Goal: Task Accomplishment & Management: Manage account settings

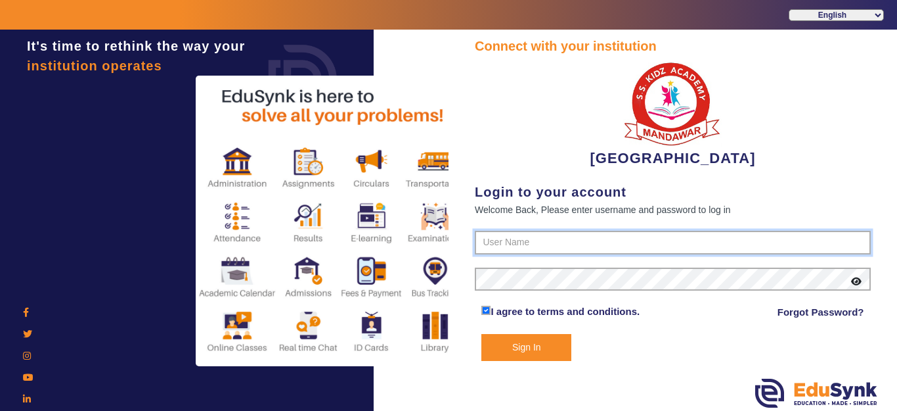
type input "9928895959"
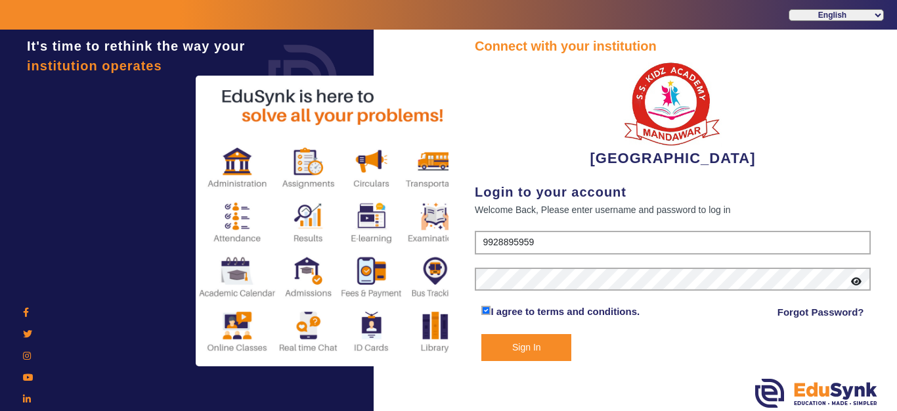
click at [530, 354] on button "Sign In" at bounding box center [526, 347] width 90 height 27
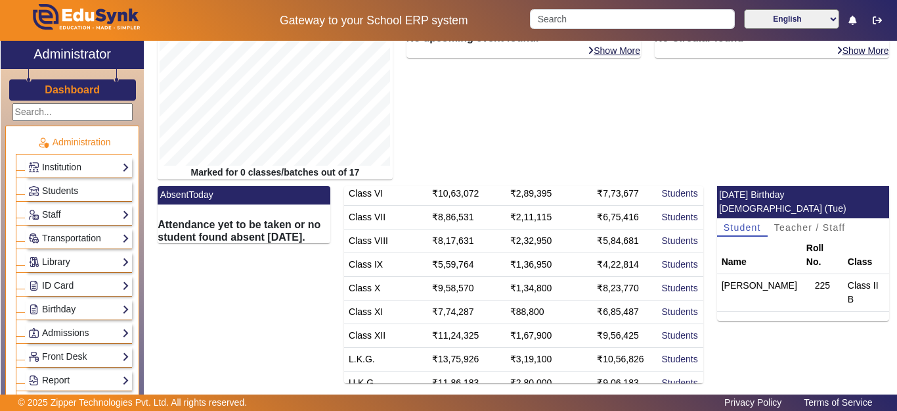
scroll to position [237, 0]
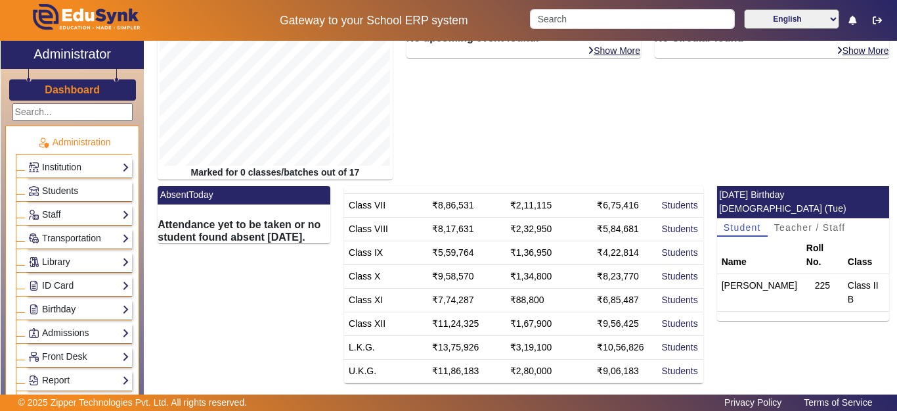
click at [57, 309] on link "Birthday" at bounding box center [78, 308] width 101 height 15
click at [56, 330] on link "Students" at bounding box center [53, 327] width 36 height 11
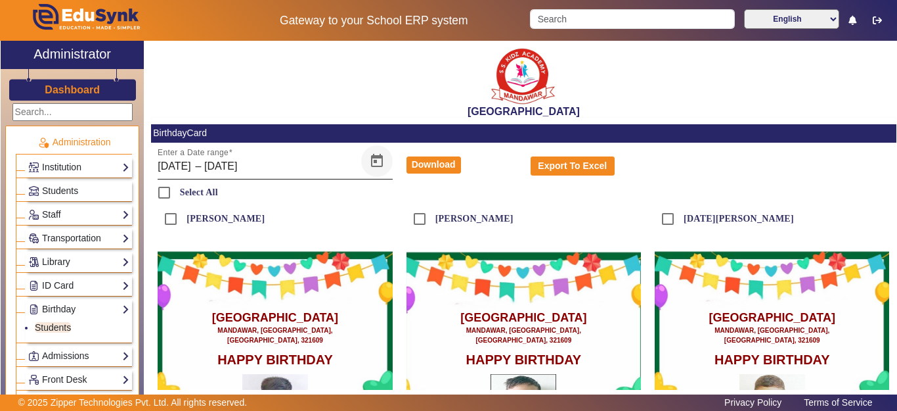
click at [380, 158] on span "Open calendar" at bounding box center [377, 161] width 32 height 32
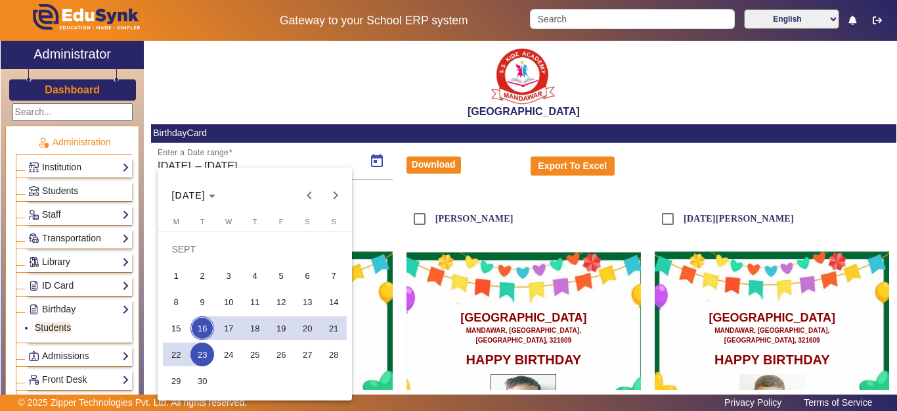
click at [200, 324] on span "16" at bounding box center [202, 328] width 24 height 24
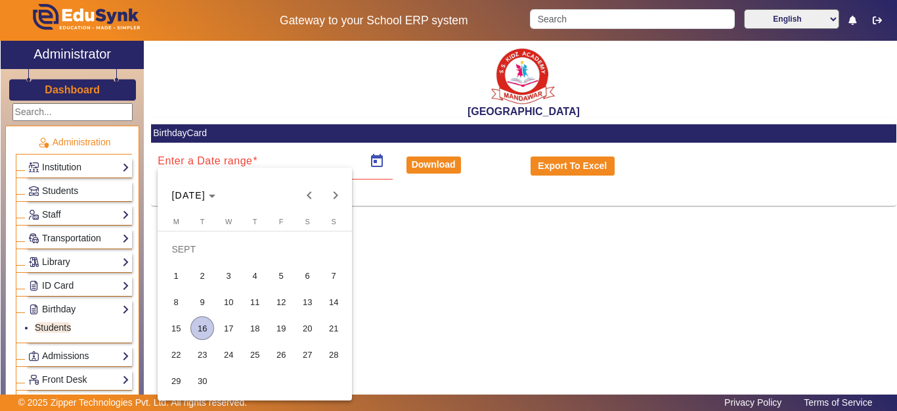
click at [200, 324] on span "16" at bounding box center [202, 328] width 24 height 24
type input "[DATE]"
click at [200, 327] on span "16" at bounding box center [202, 328] width 24 height 24
type input "[DATE]"
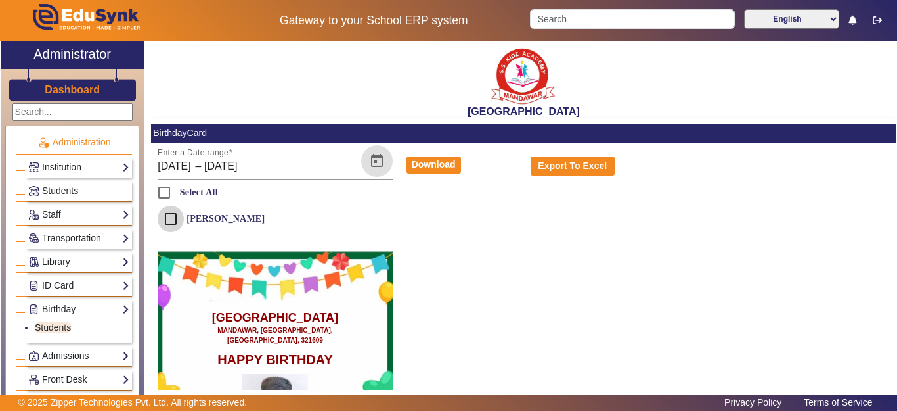
click at [170, 214] on input "[PERSON_NAME]" at bounding box center [171, 219] width 26 height 26
checkbox input "true"
click at [429, 164] on button "Download" at bounding box center [434, 164] width 55 height 17
click at [57, 191] on span "Students" at bounding box center [60, 190] width 36 height 11
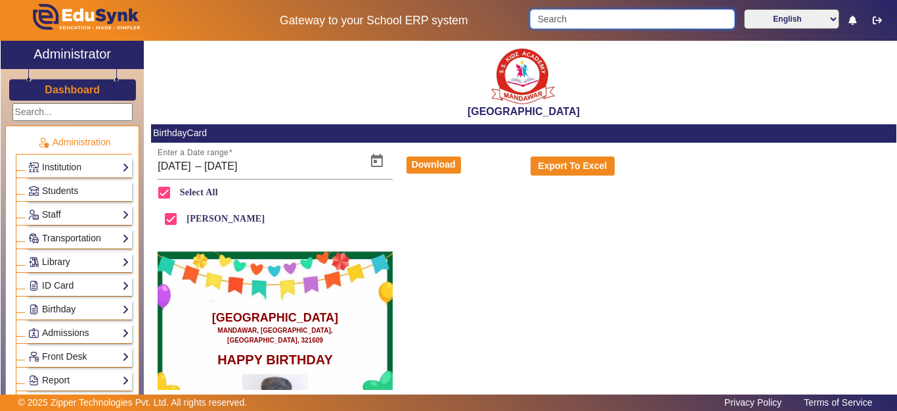
click at [553, 17] on input "Search" at bounding box center [632, 19] width 204 height 20
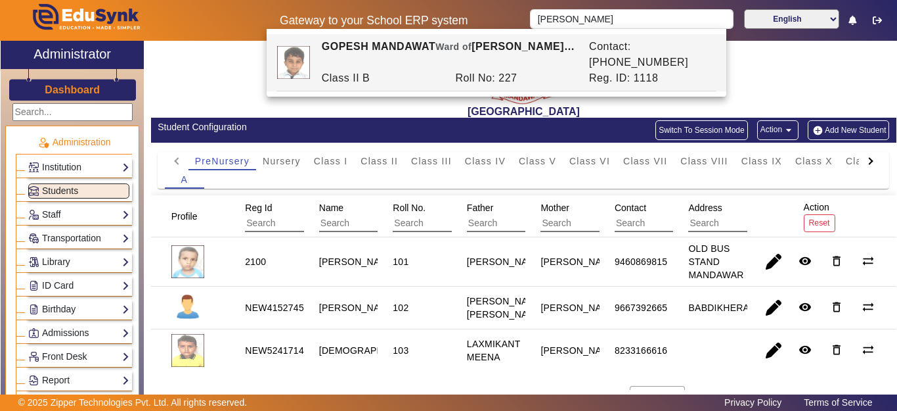
click at [504, 52] on div "[PERSON_NAME] [PERSON_NAME] of [PERSON_NAME] MEENA" at bounding box center [448, 55] width 267 height 32
type input "GOPESH MANDAWAT"
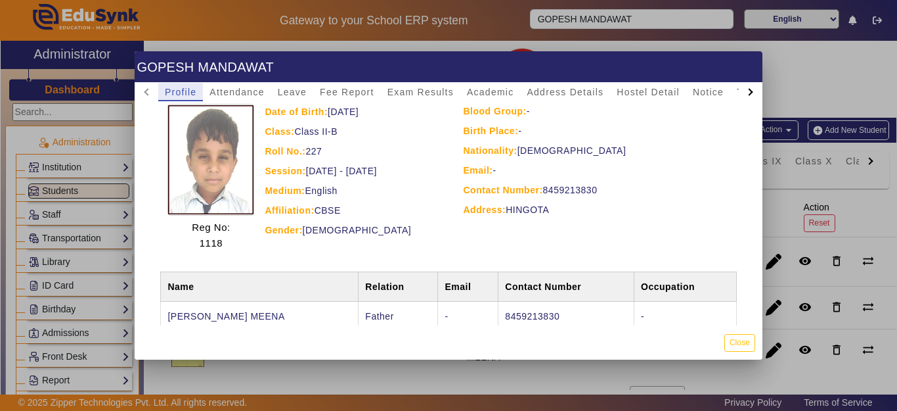
scroll to position [122, 0]
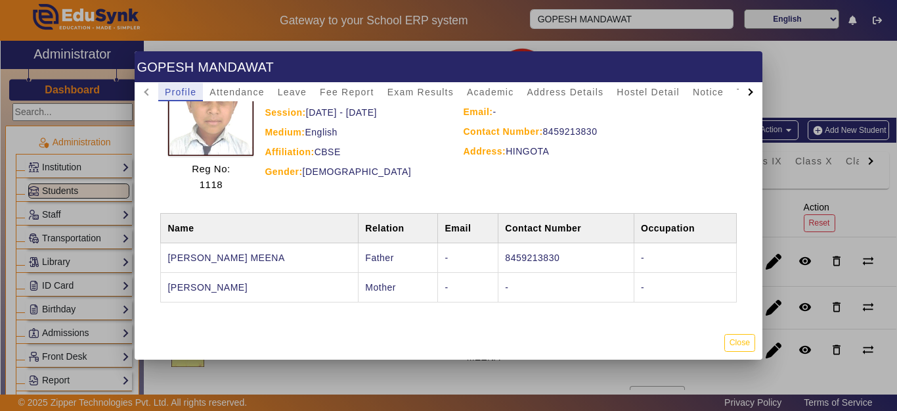
click at [419, 147] on div "Affiliation: CBSE" at bounding box center [348, 152] width 166 height 16
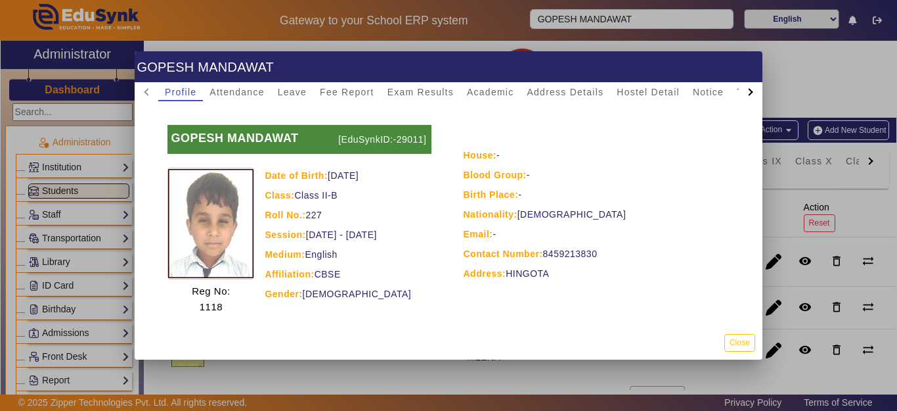
click at [66, 189] on div at bounding box center [448, 205] width 897 height 411
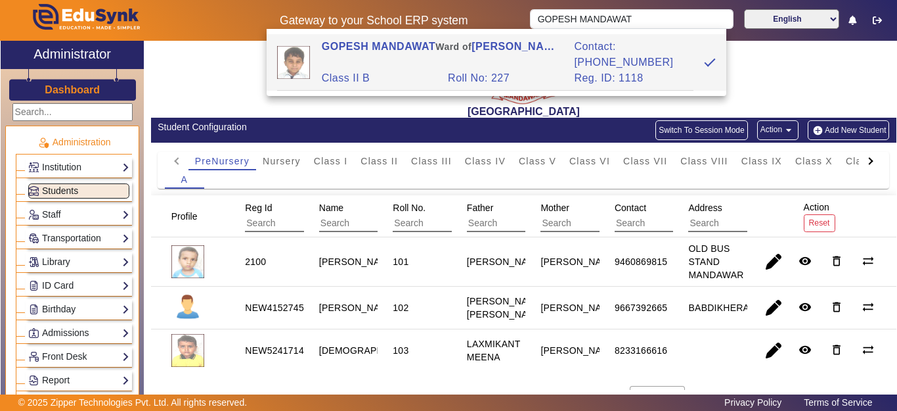
click at [66, 190] on span "Students" at bounding box center [60, 190] width 36 height 11
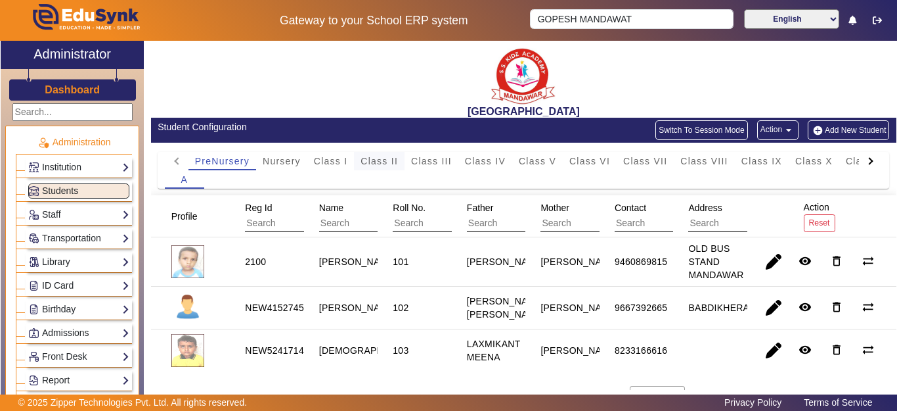
click at [391, 164] on span "Class II" at bounding box center [379, 160] width 37 height 9
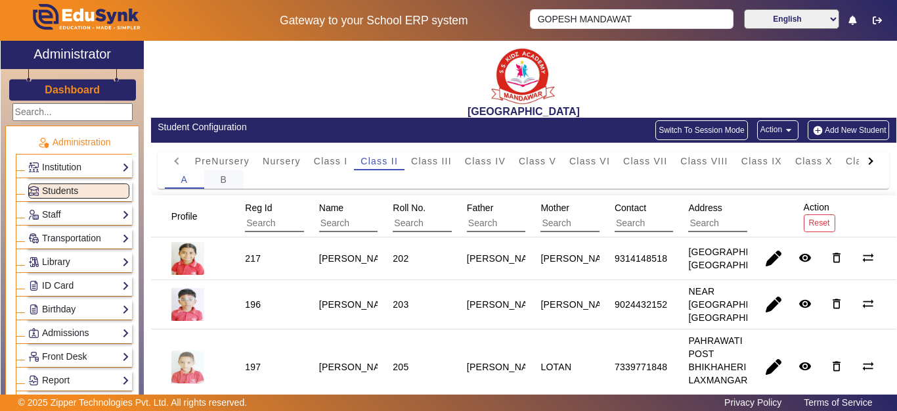
click at [229, 183] on div "B" at bounding box center [223, 179] width 39 height 18
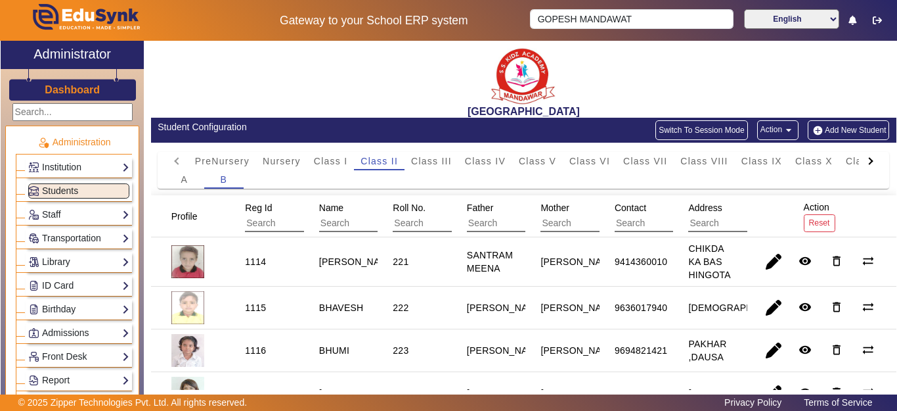
drag, startPoint x: 330, startPoint y: 221, endPoint x: 341, endPoint y: 223, distance: 10.8
click at [332, 223] on input "text" at bounding box center [378, 223] width 118 height 17
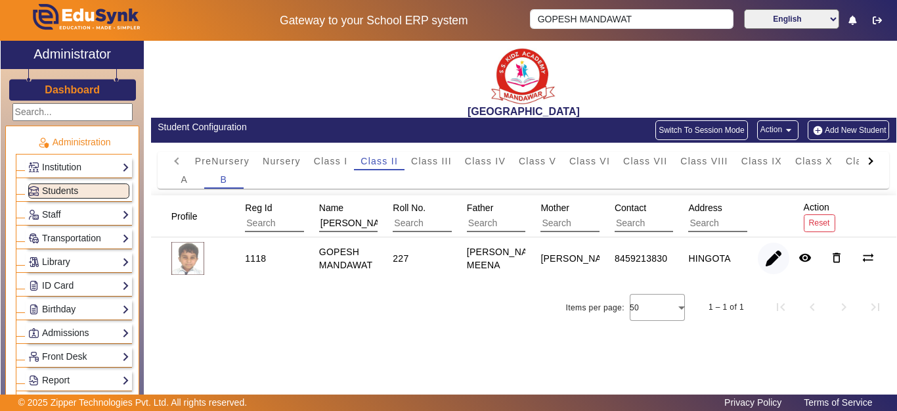
type input "[PERSON_NAME]"
click at [762, 267] on span "button" at bounding box center [774, 258] width 32 height 32
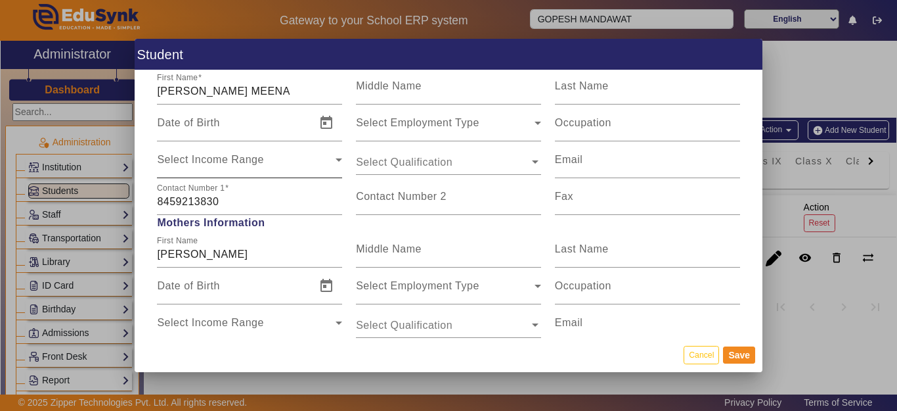
scroll to position [920, 0]
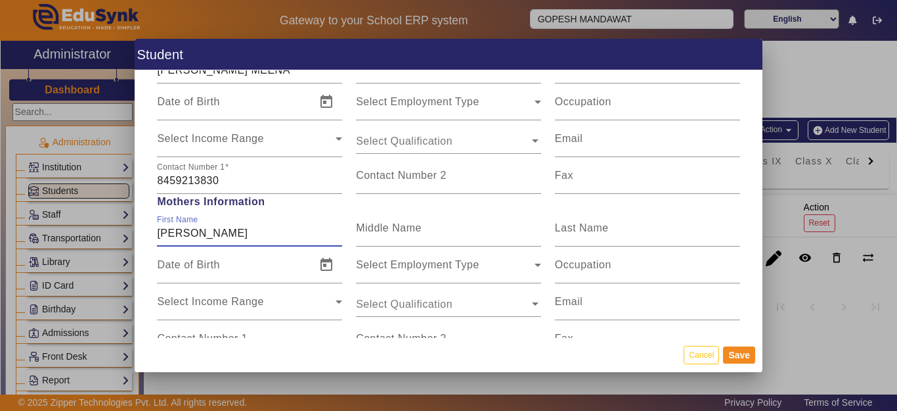
drag, startPoint x: 243, startPoint y: 229, endPoint x: 87, endPoint y: 233, distance: 156.4
click at [87, 233] on div "Student Personal Information First Name [PERSON_NAME] Middle Name Last Name Dat…" at bounding box center [448, 205] width 897 height 411
type input "s"
type input "[PERSON_NAME]"
click at [744, 356] on button "Save" at bounding box center [739, 354] width 32 height 17
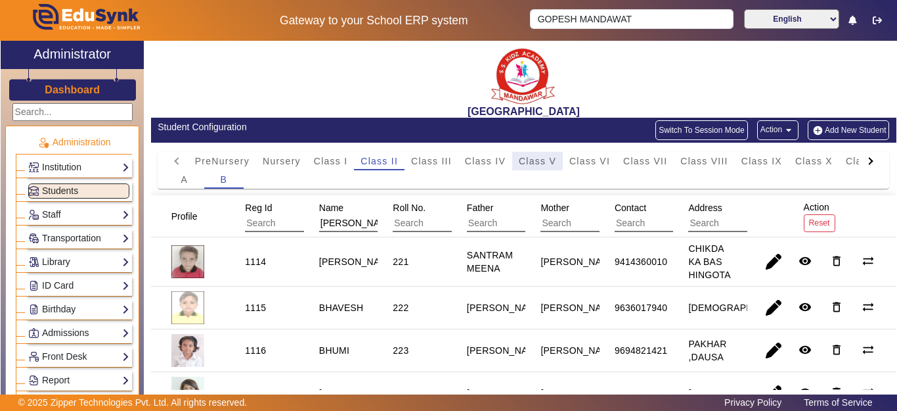
drag, startPoint x: 539, startPoint y: 166, endPoint x: 545, endPoint y: 182, distance: 17.5
click at [541, 166] on span "Class V" at bounding box center [537, 160] width 37 height 9
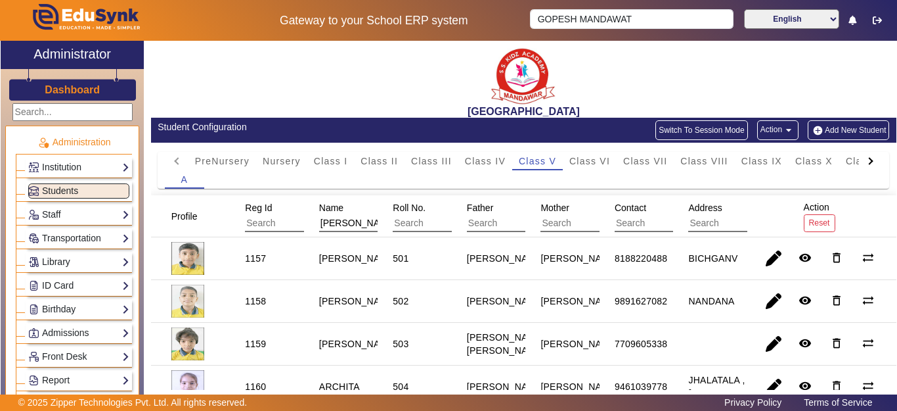
click at [345, 225] on input "[PERSON_NAME]" at bounding box center [378, 223] width 118 height 17
drag, startPoint x: 349, startPoint y: 220, endPoint x: 298, endPoint y: 218, distance: 50.6
click at [299, 218] on mat-header-row "Profile Reg Id Name [PERSON_NAME] Roll No. Father Mother Contact Address Action…" at bounding box center [523, 216] width 745 height 42
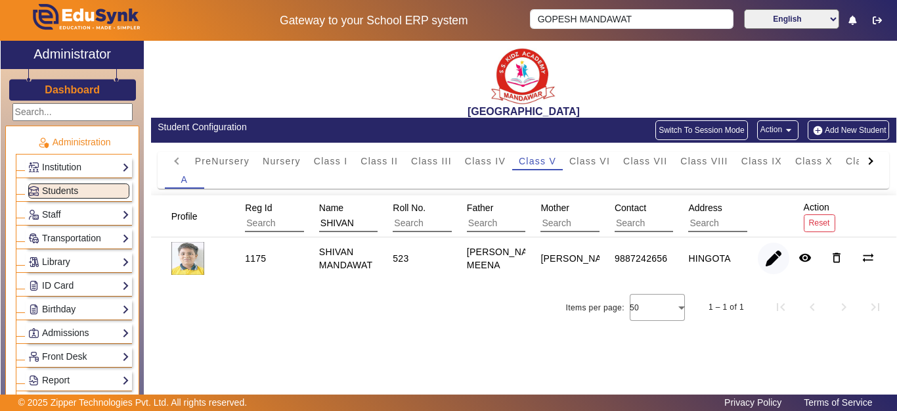
type input "SHIVAN"
click at [779, 257] on span "button" at bounding box center [774, 258] width 32 height 32
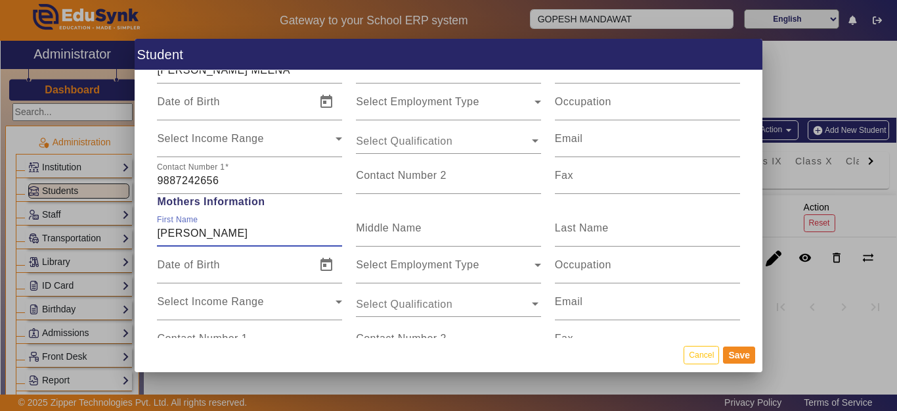
drag, startPoint x: 90, startPoint y: 222, endPoint x: 76, endPoint y: 219, distance: 14.2
click at [76, 219] on div "Student Personal Information First Name [PERSON_NAME] Middle Name Last Name Dat…" at bounding box center [448, 205] width 897 height 411
type input "[PERSON_NAME]"
click at [741, 356] on button "Save" at bounding box center [739, 354] width 32 height 17
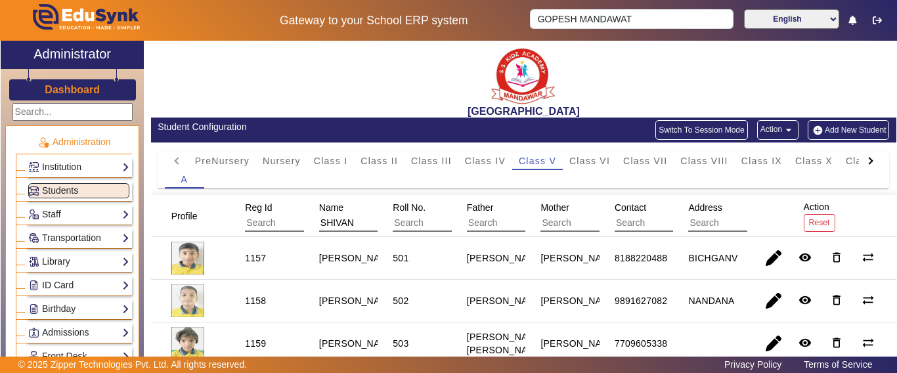
click at [85, 86] on h3 "Dashboard" at bounding box center [72, 89] width 55 height 12
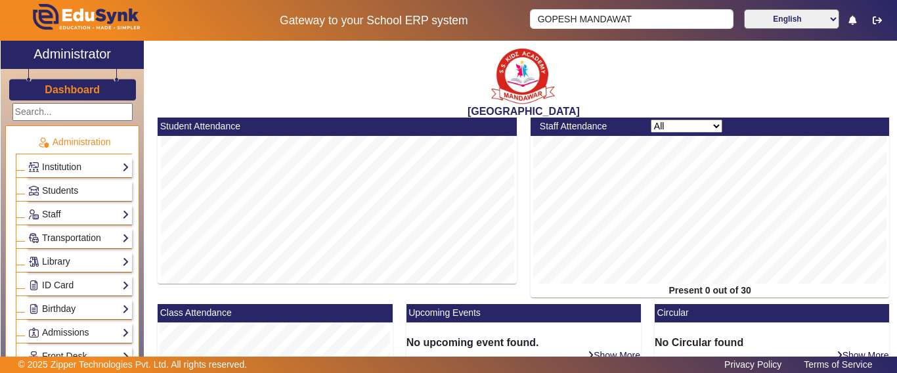
click at [64, 87] on h3 "Dashboard" at bounding box center [72, 89] width 55 height 12
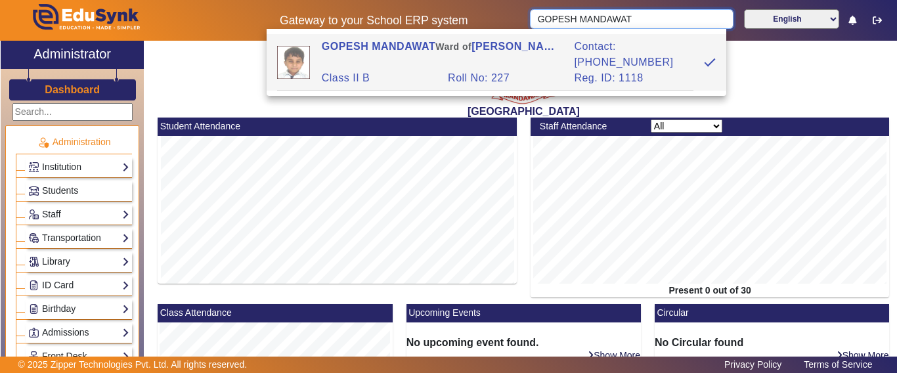
drag, startPoint x: 624, startPoint y: 18, endPoint x: 430, endPoint y: 27, distance: 194.6
click at [430, 26] on div "Gateway to your School ERP system [PERSON_NAME] English हिंदी (Hindi) ಕನ್ನಡ (Ka…" at bounding box center [449, 20] width 896 height 41
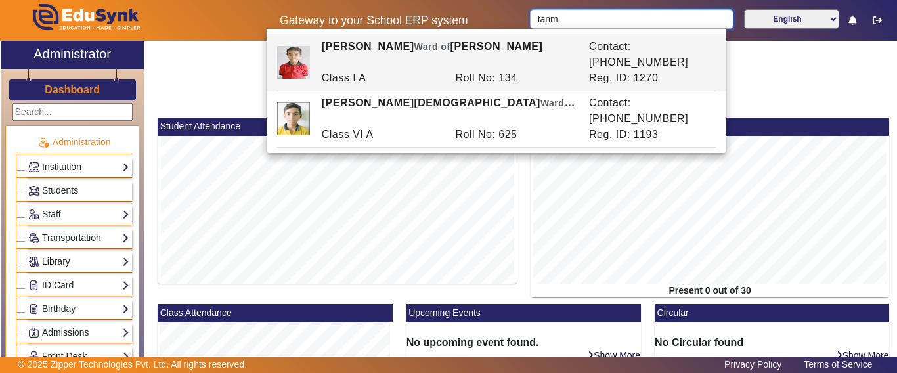
drag, startPoint x: 575, startPoint y: 17, endPoint x: 473, endPoint y: 25, distance: 102.8
click at [473, 25] on div "Gateway to your School ERP system tanm English हिंदी (Hindi) ಕನ್ನಡ (Kannada) தம…" at bounding box center [449, 20] width 896 height 41
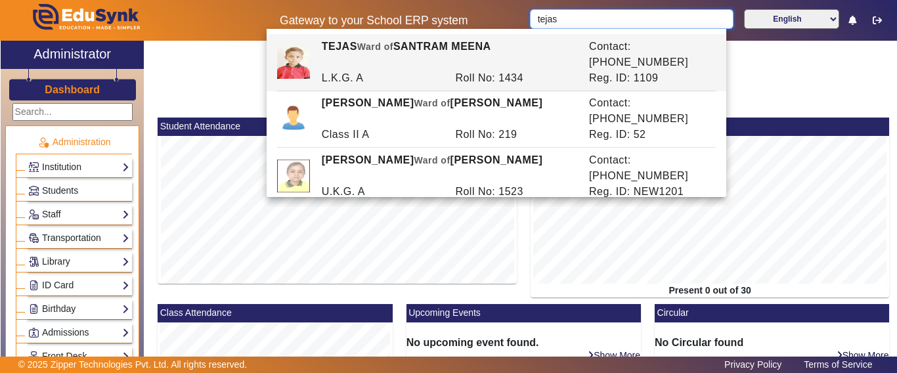
drag, startPoint x: 569, startPoint y: 19, endPoint x: 493, endPoint y: 17, distance: 75.6
click at [493, 17] on div "Gateway to your School ERP system tejas English हिंदी (Hindi) ಕನ್ನಡ (Kannada) த…" at bounding box center [449, 20] width 896 height 41
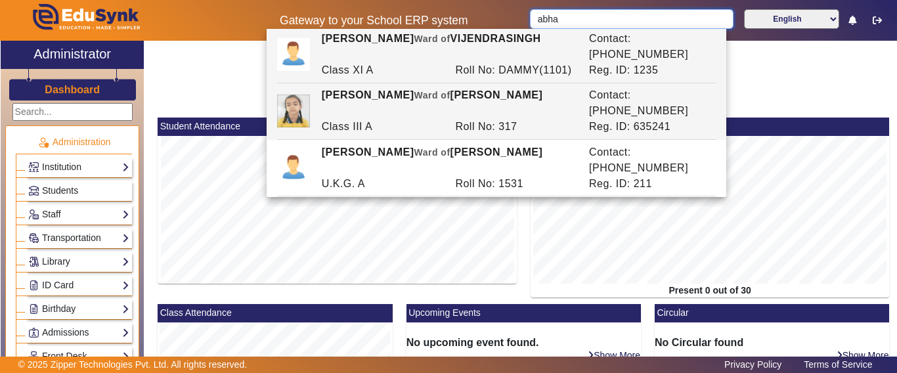
scroll to position [11, 0]
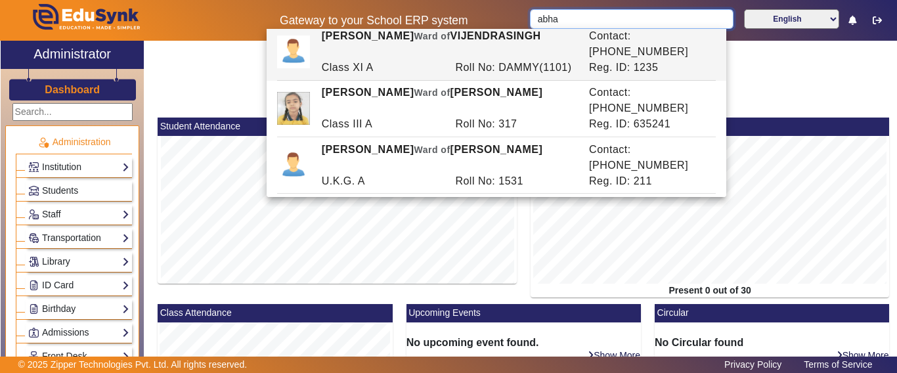
drag, startPoint x: 571, startPoint y: 17, endPoint x: 502, endPoint y: 15, distance: 68.3
click at [499, 14] on div "Gateway to your School ERP system abha English हिंदी (Hindi) ಕನ್ನಡ (Kannada) தம…" at bounding box center [449, 20] width 896 height 41
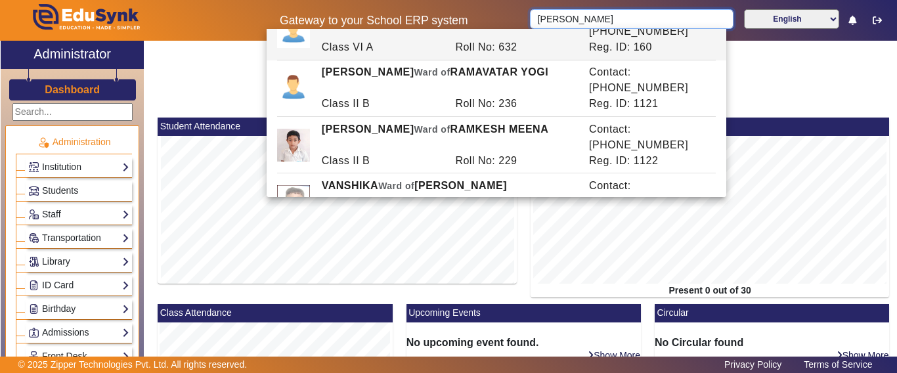
scroll to position [0, 0]
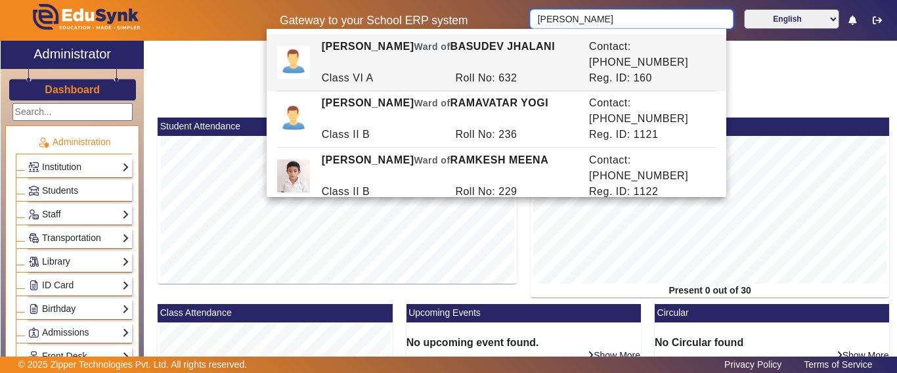
drag, startPoint x: 569, startPoint y: 11, endPoint x: 493, endPoint y: 22, distance: 76.3
click at [493, 22] on div "Gateway to your School ERP system [PERSON_NAME] English हिंदी (Hindi) ಕನ್ನಡ (Ka…" at bounding box center [449, 20] width 896 height 41
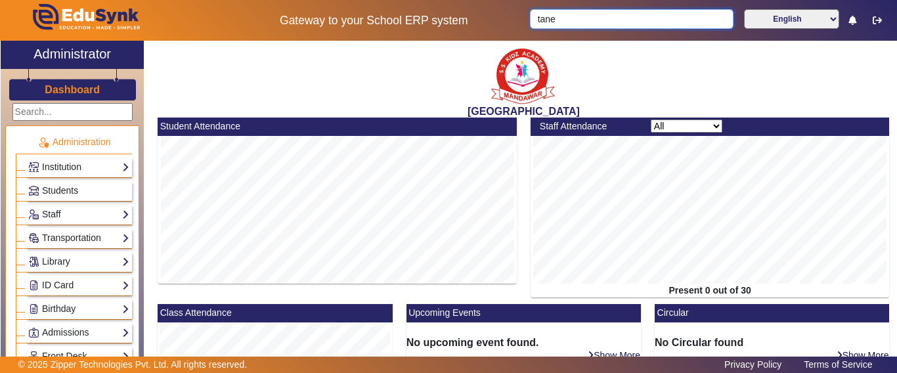
drag, startPoint x: 593, startPoint y: 15, endPoint x: 420, endPoint y: 7, distance: 173.6
click at [420, 7] on div "Gateway to your School ERP system tane English हिंदी (Hindi) ಕನ್ನಡ (Kannada) தம…" at bounding box center [449, 20] width 896 height 41
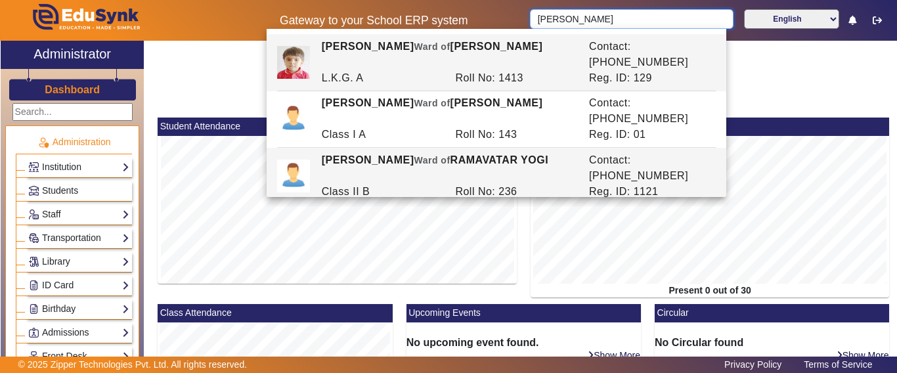
scroll to position [11, 0]
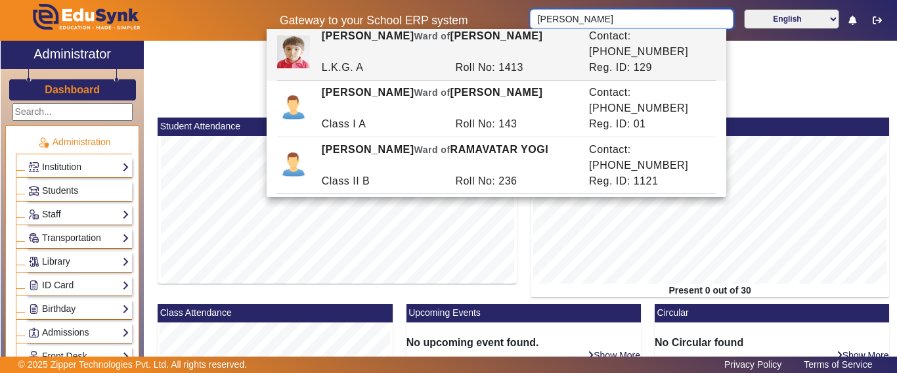
drag, startPoint x: 556, startPoint y: 24, endPoint x: 512, endPoint y: 18, distance: 45.0
click at [516, 18] on div "Gateway to your School ERP system [PERSON_NAME] English हिंदी (Hindi) ಕನ್ನಡ (Ka…" at bounding box center [449, 20] width 896 height 41
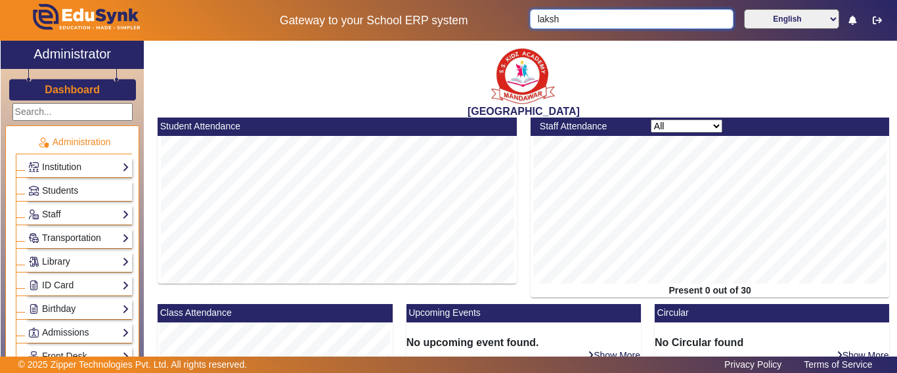
scroll to position [0, 0]
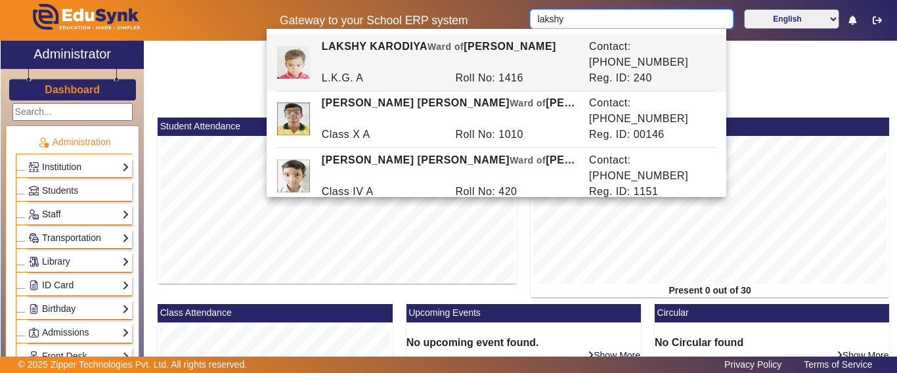
drag, startPoint x: 579, startPoint y: 19, endPoint x: 491, endPoint y: 32, distance: 89.6
click at [491, 32] on body "Gateway to your School ERP system lakshy English हिंदी (Hindi) ಕನ್ನಡ (Kannada) …" at bounding box center [448, 186] width 897 height 373
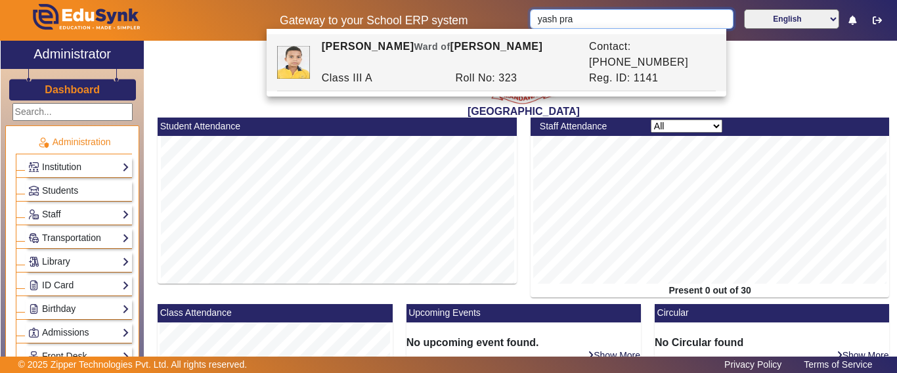
drag, startPoint x: 576, startPoint y: 18, endPoint x: 496, endPoint y: 10, distance: 80.5
click at [496, 10] on div "Gateway to your School ERP system yash pra English हिंदी (Hindi) ಕನ್ನಡ (Kannada…" at bounding box center [449, 20] width 896 height 41
click at [490, 45] on div "[PERSON_NAME] [PERSON_NAME] of [PERSON_NAME]" at bounding box center [448, 55] width 267 height 32
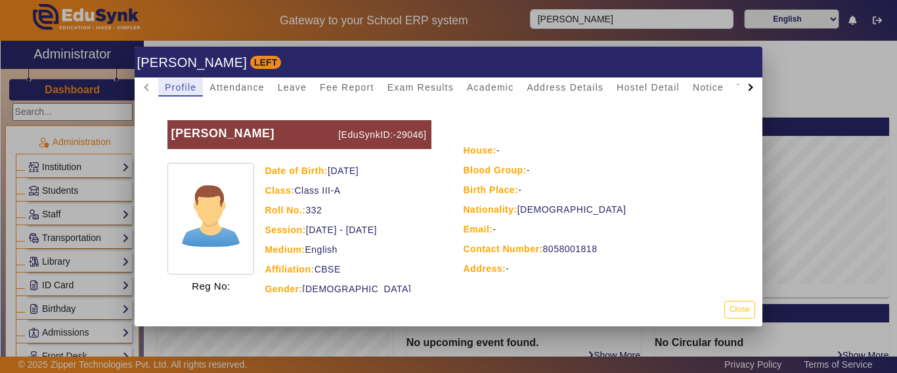
click at [527, 63] on h1 "[PERSON_NAME] LEFT" at bounding box center [449, 62] width 628 height 31
click at [564, 23] on div at bounding box center [448, 186] width 897 height 373
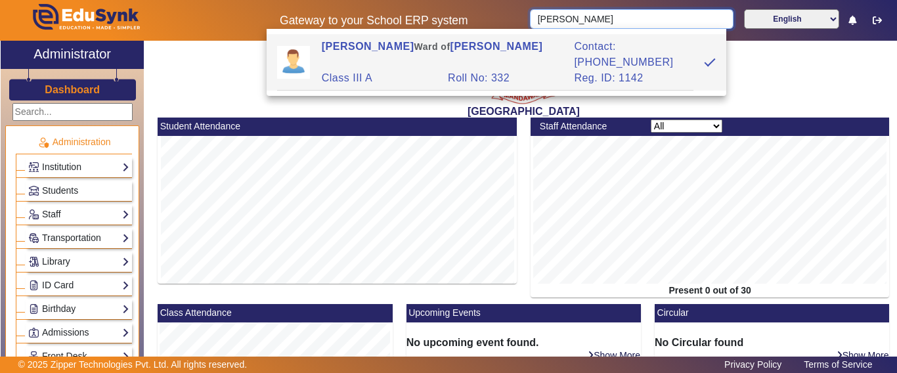
click at [570, 18] on input "[PERSON_NAME]" at bounding box center [631, 19] width 203 height 20
click at [575, 18] on input "[PERSON_NAME]" at bounding box center [631, 19] width 203 height 20
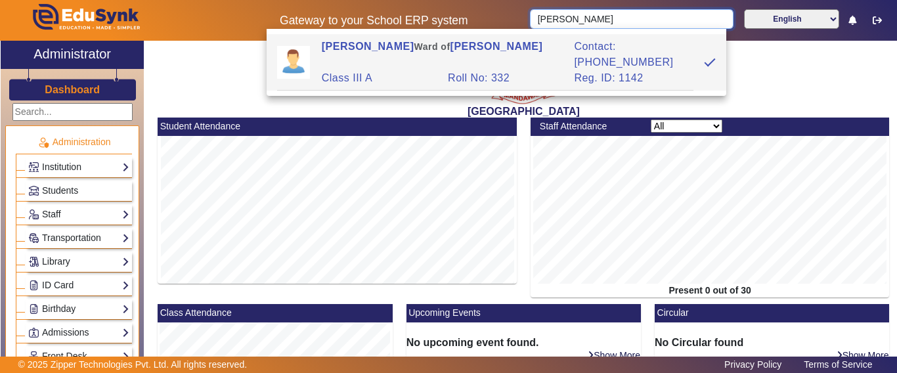
click at [575, 18] on input "[PERSON_NAME]" at bounding box center [631, 19] width 203 height 20
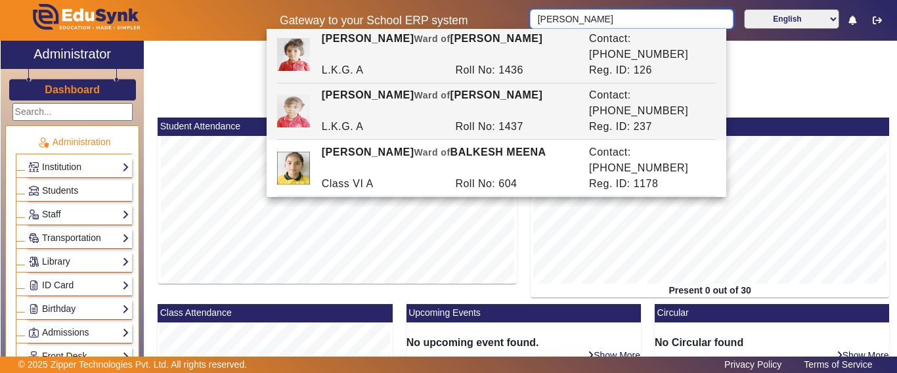
scroll to position [11, 0]
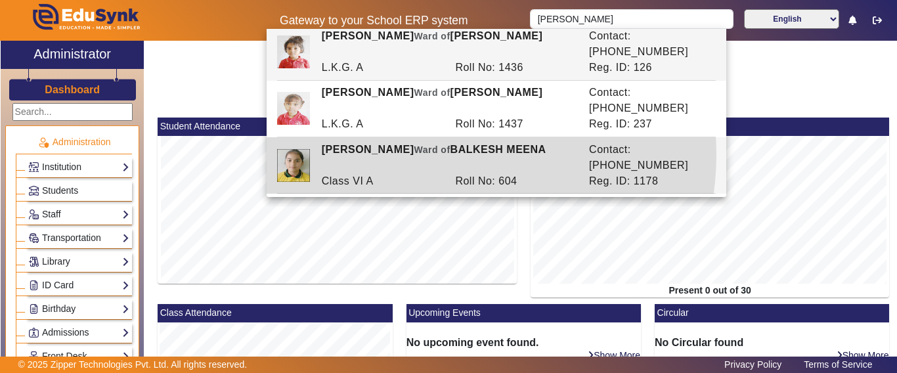
click at [432, 145] on span "Ward of" at bounding box center [432, 150] width 36 height 11
type input "[PERSON_NAME]"
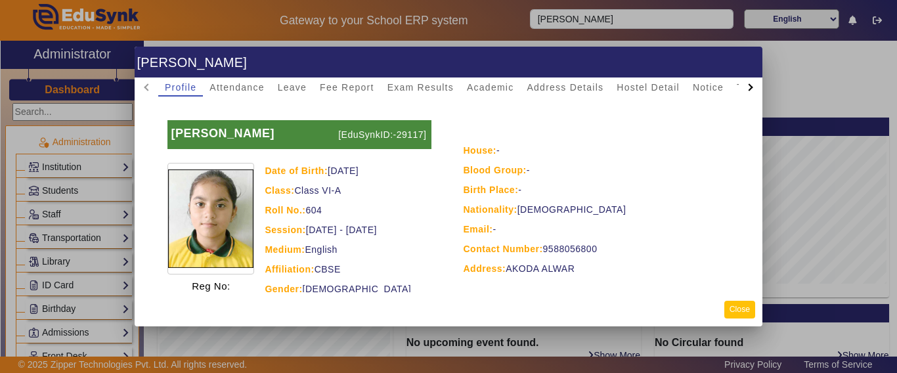
click at [741, 311] on button "Close" at bounding box center [739, 310] width 31 height 18
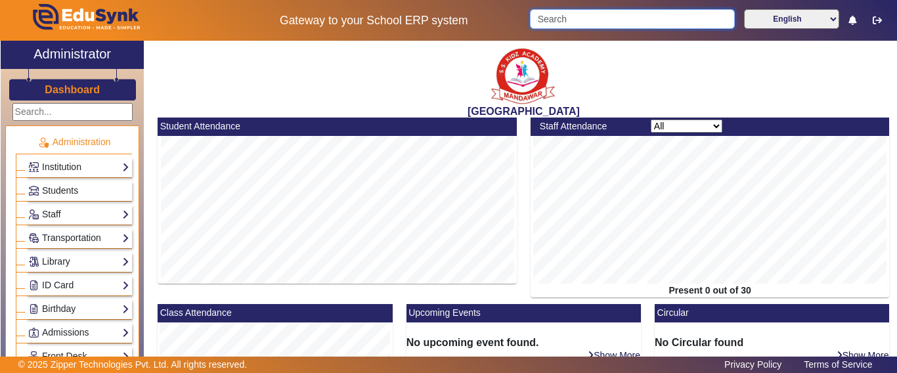
click at [576, 10] on input "Search" at bounding box center [632, 19] width 204 height 20
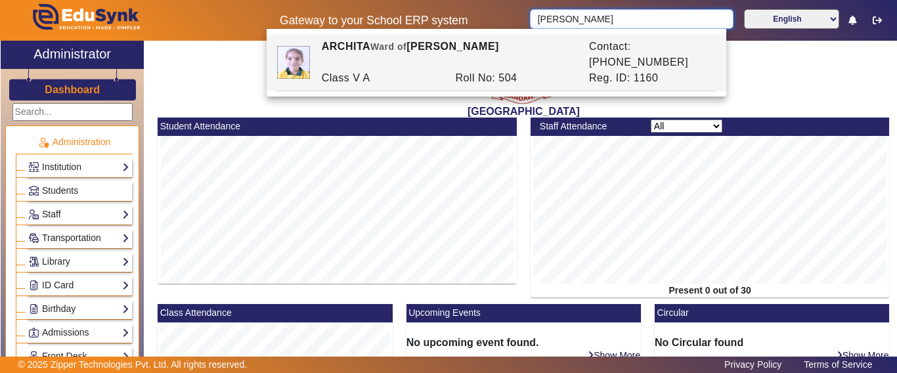
drag, startPoint x: 581, startPoint y: 12, endPoint x: 542, endPoint y: 13, distance: 38.8
click at [542, 13] on input "[PERSON_NAME]" at bounding box center [631, 19] width 203 height 20
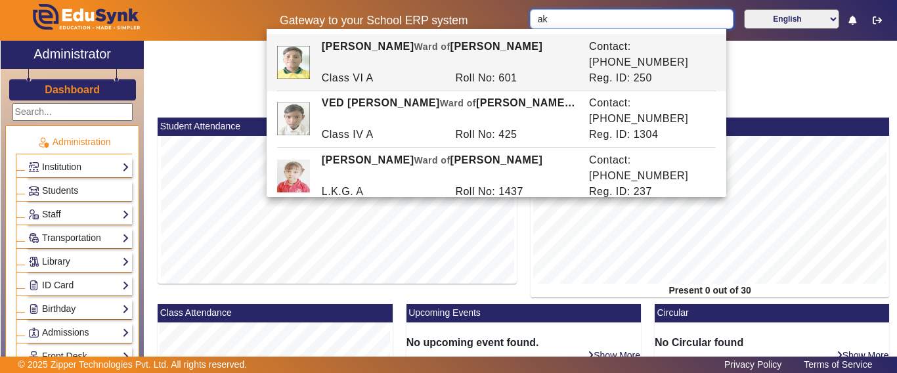
type input "a"
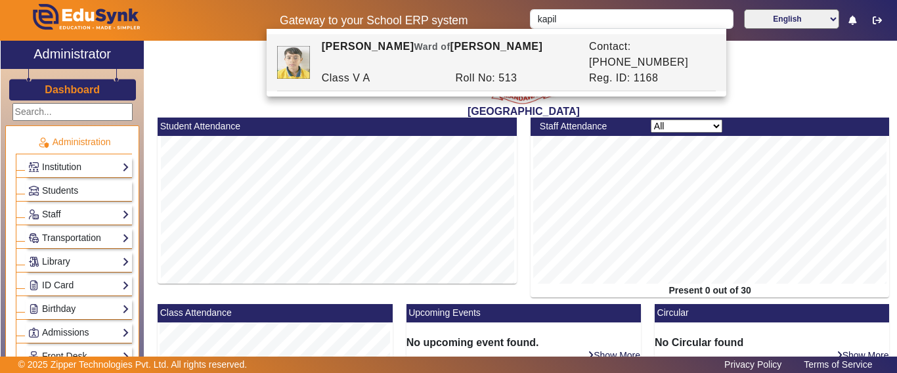
click at [583, 8] on div "Gateway to your School ERP system kapil English हिंदी (Hindi) ಕನ್ನಡ (Kannada) த…" at bounding box center [449, 20] width 896 height 41
drag, startPoint x: 554, startPoint y: 17, endPoint x: 458, endPoint y: 17, distance: 95.2
click at [458, 17] on div "Gateway to your School ERP system kapil English हिंदी (Hindi) ಕನ್ನಡ (Kannada) த…" at bounding box center [449, 20] width 896 height 41
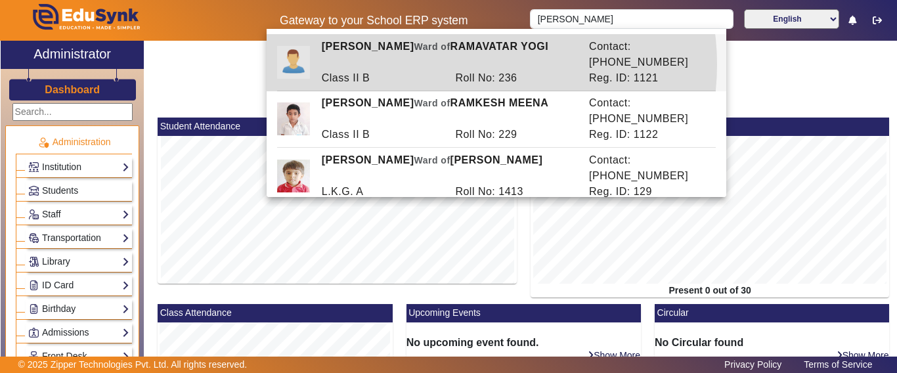
click at [463, 70] on div "Roll No: 236" at bounding box center [516, 78] width 134 height 16
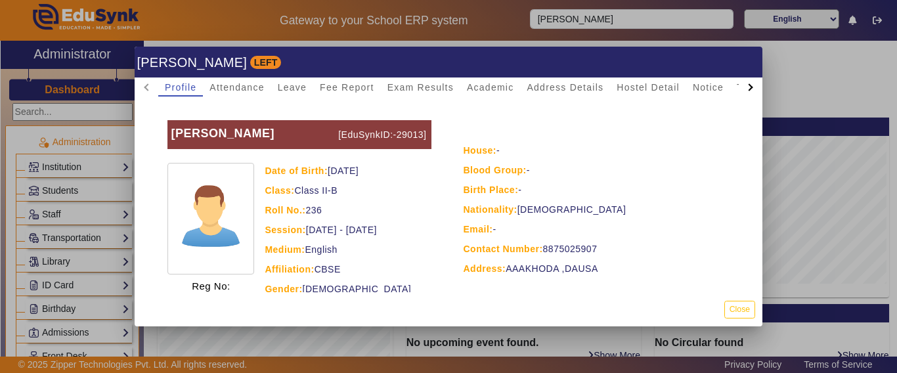
click at [590, 20] on div at bounding box center [448, 186] width 897 height 373
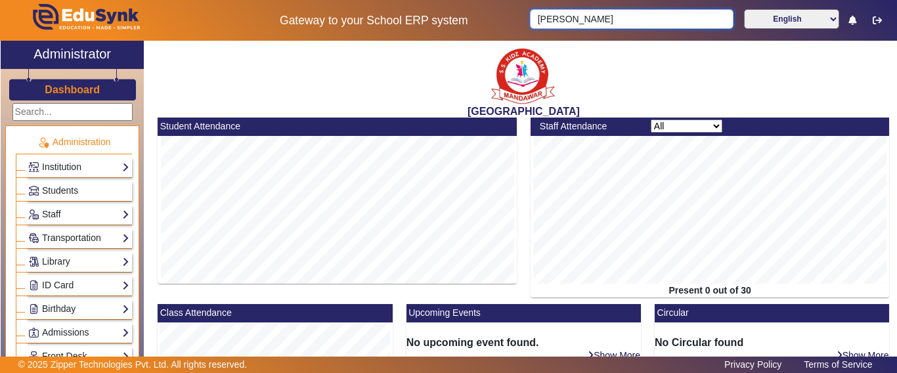
click at [621, 11] on input "[PERSON_NAME]" at bounding box center [631, 19] width 203 height 20
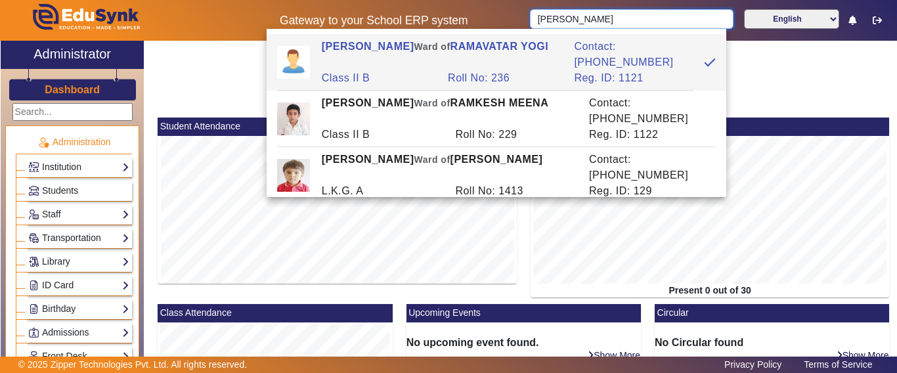
click at [621, 11] on input "[PERSON_NAME]" at bounding box center [631, 19] width 203 height 20
click at [608, 16] on input "[PERSON_NAME]" at bounding box center [631, 19] width 203 height 20
click at [594, 18] on input "[PERSON_NAME]" at bounding box center [631, 19] width 203 height 20
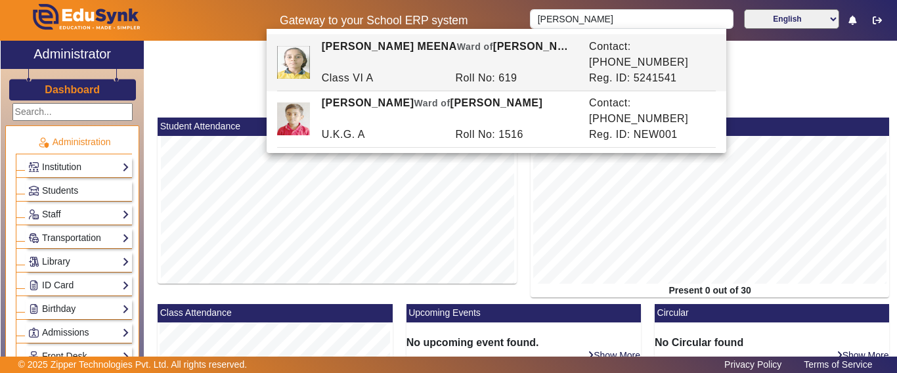
click at [508, 70] on div "Roll No: 619" at bounding box center [516, 78] width 134 height 16
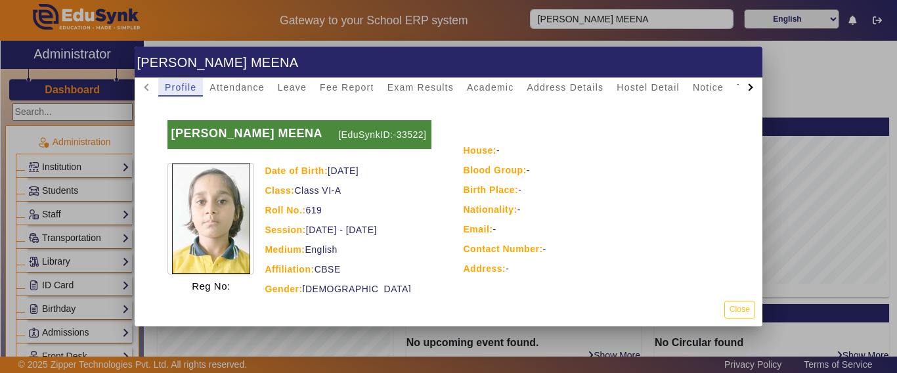
click at [592, 28] on div at bounding box center [448, 186] width 897 height 373
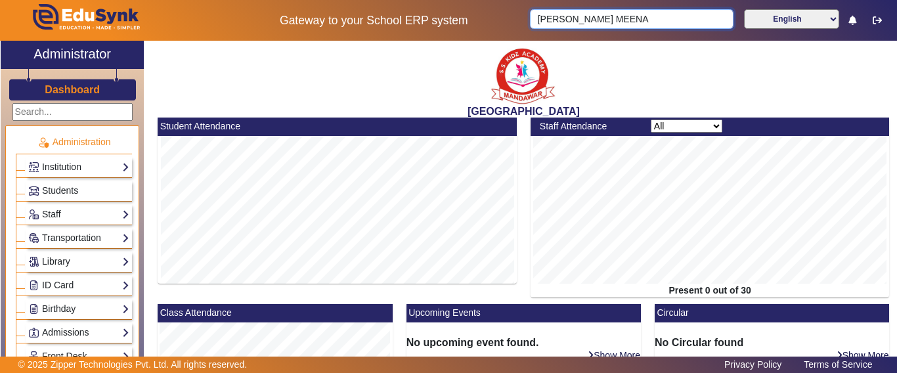
click at [582, 21] on input "[PERSON_NAME] MEENA" at bounding box center [631, 19] width 203 height 20
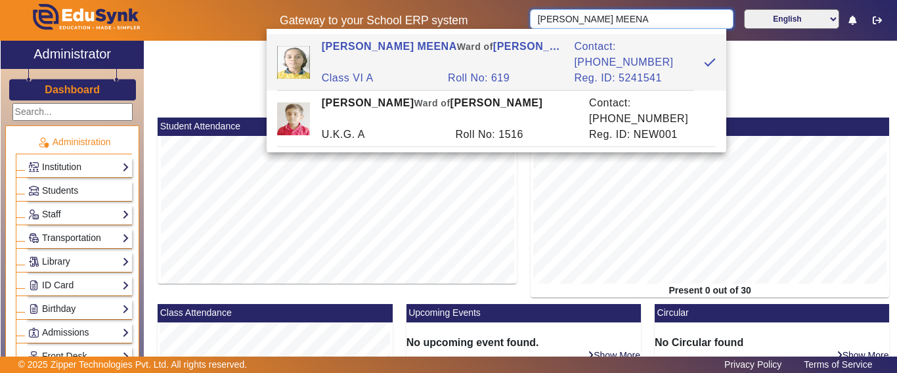
click at [581, 21] on input "[PERSON_NAME] MEENA" at bounding box center [631, 19] width 203 height 20
click at [580, 21] on input "[PERSON_NAME] MEENA" at bounding box center [631, 19] width 203 height 20
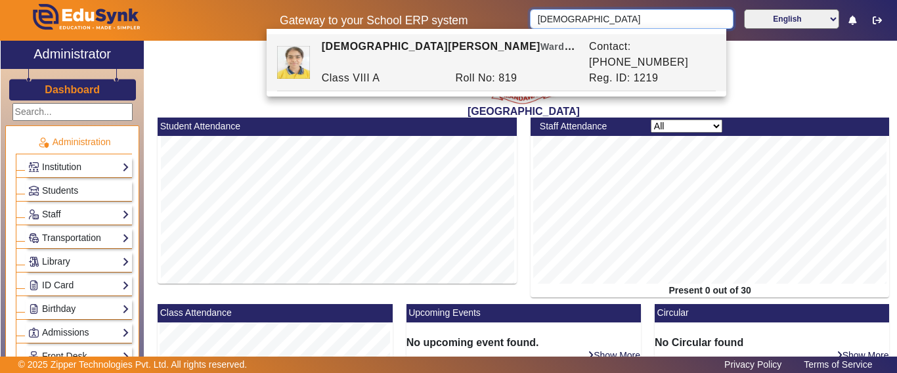
drag, startPoint x: 597, startPoint y: 24, endPoint x: 452, endPoint y: 24, distance: 145.2
click at [452, 24] on div "Gateway to your School ERP system [PERSON_NAME] English हिंदी (Hindi) ಕನ್ನಡ (Ka…" at bounding box center [449, 20] width 896 height 41
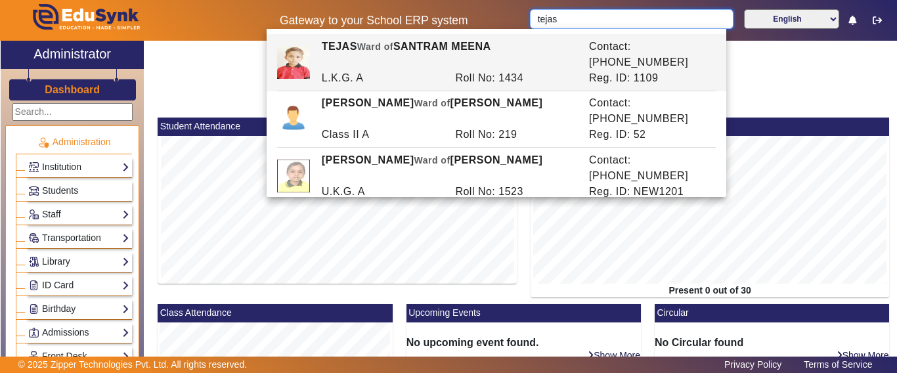
drag, startPoint x: 421, startPoint y: 14, endPoint x: 389, endPoint y: 17, distance: 31.7
click at [389, 17] on div "Gateway to your School ERP system tejas English हिंदी (Hindi) ಕನ್ನಡ (Kannada) த…" at bounding box center [449, 20] width 896 height 41
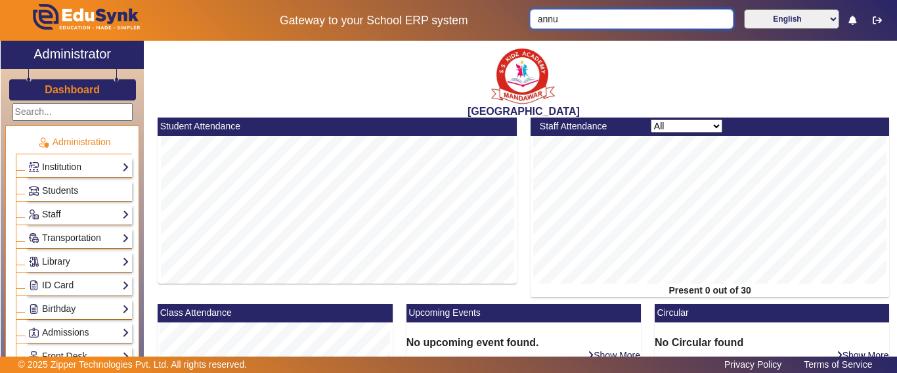
drag, startPoint x: 483, startPoint y: 18, endPoint x: 461, endPoint y: 19, distance: 21.7
click at [461, 19] on div "Gateway to your School ERP system annu English हिंदी (Hindi) ಕನ್ನಡ (Kannada) தம…" at bounding box center [449, 20] width 896 height 41
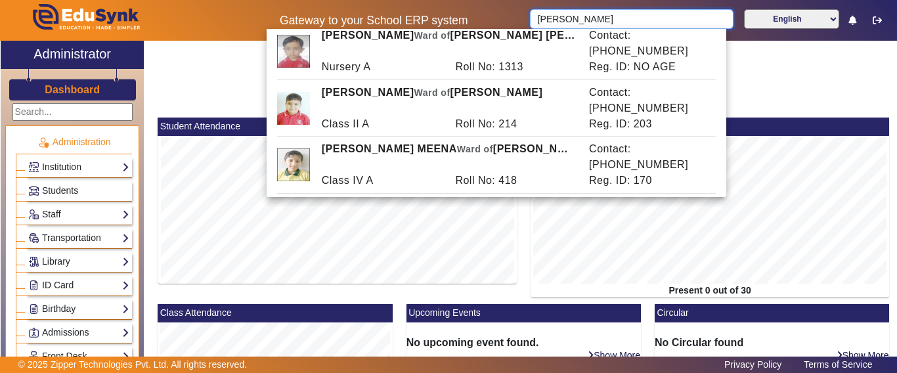
scroll to position [66, 0]
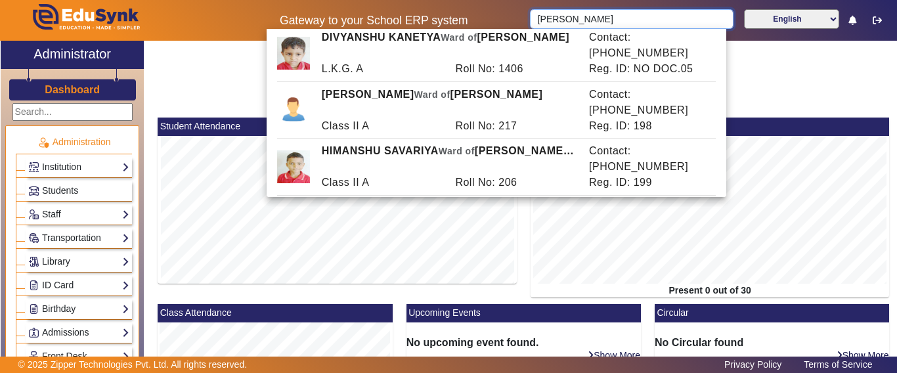
type input "[PERSON_NAME]"
click at [160, 79] on div "[GEOGRAPHIC_DATA]" at bounding box center [523, 79] width 745 height 77
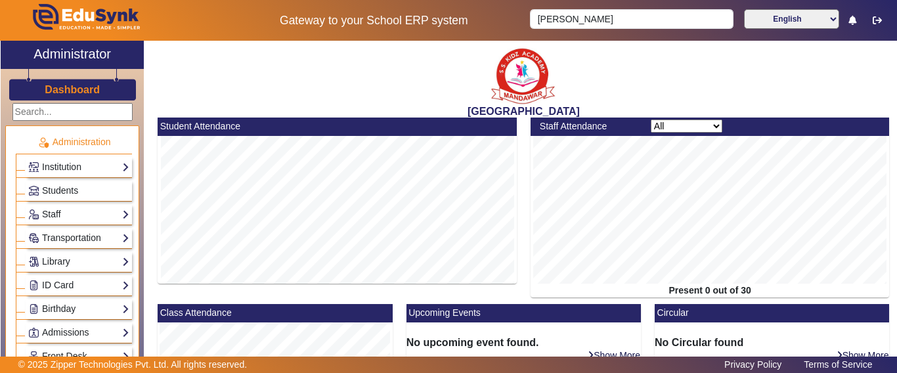
drag, startPoint x: 51, startPoint y: 87, endPoint x: 63, endPoint y: 88, distance: 12.5
click at [51, 88] on h3 "Dashboard" at bounding box center [72, 89] width 55 height 12
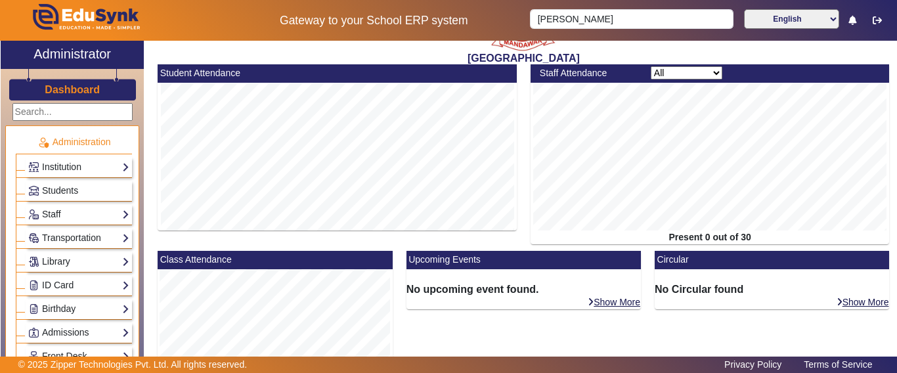
scroll to position [0, 0]
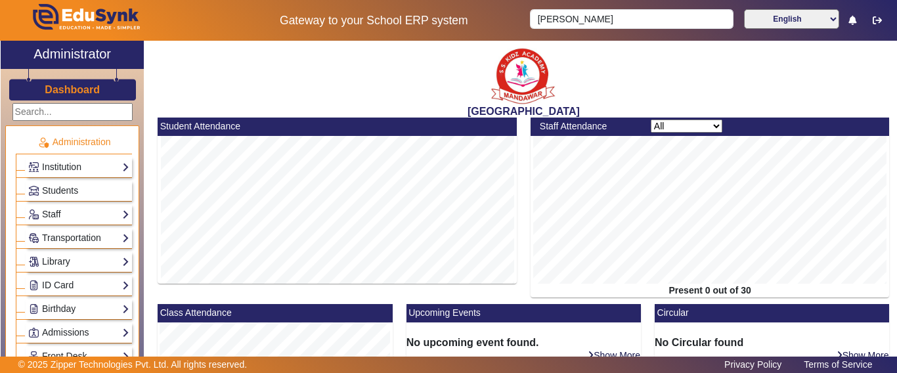
click at [68, 91] on h3 "Dashboard" at bounding box center [72, 89] width 55 height 12
click at [56, 167] on link "Institution" at bounding box center [78, 167] width 101 height 15
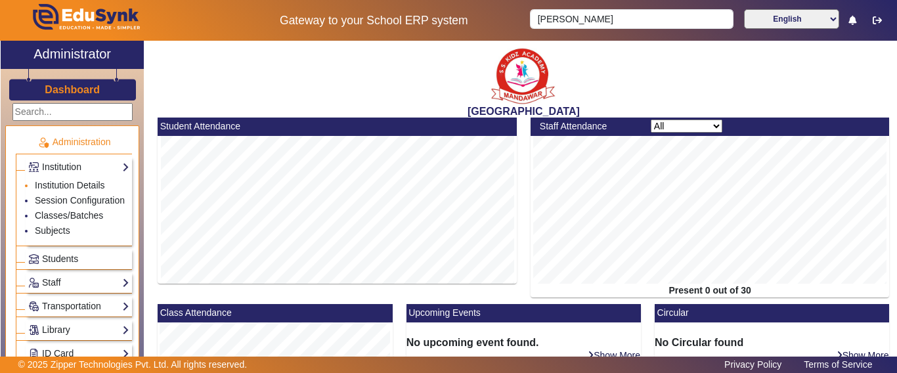
click at [58, 179] on li "Institution Details" at bounding box center [82, 186] width 95 height 15
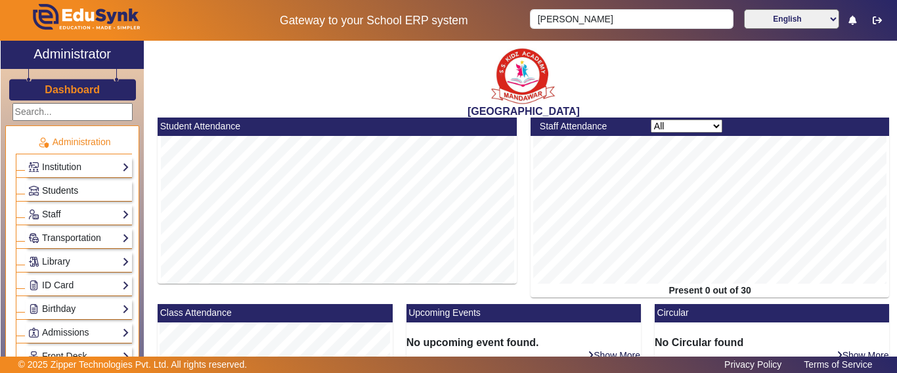
click at [60, 188] on span "Students" at bounding box center [60, 190] width 36 height 11
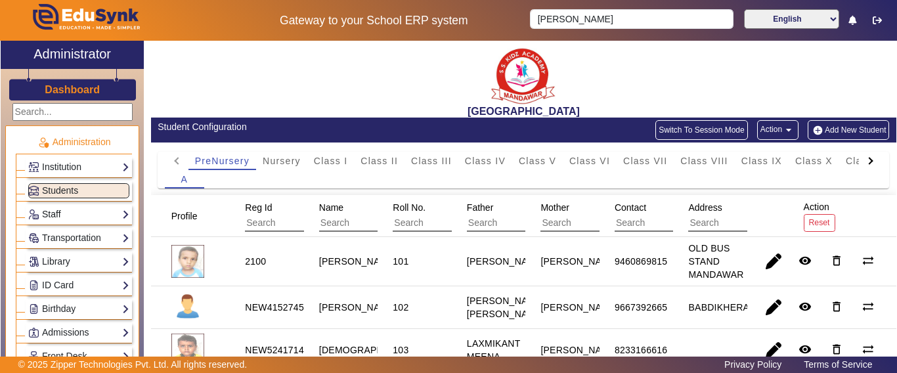
click at [56, 213] on link "Staff" at bounding box center [78, 214] width 101 height 15
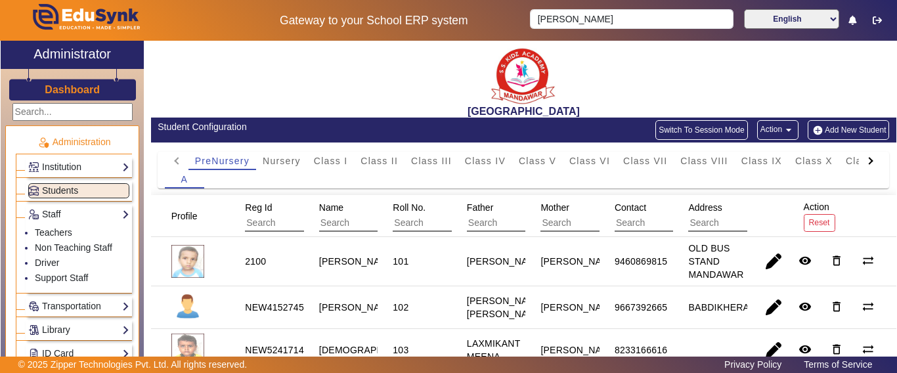
click at [62, 85] on h3 "Dashboard" at bounding box center [72, 89] width 55 height 12
